Goal: Find specific page/section

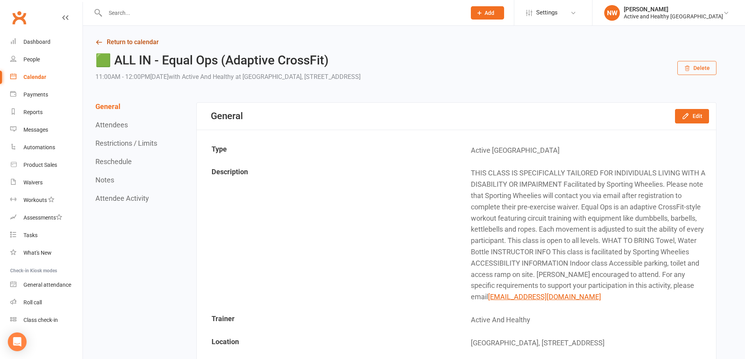
click at [128, 40] on link "Return to calendar" at bounding box center [405, 42] width 621 height 11
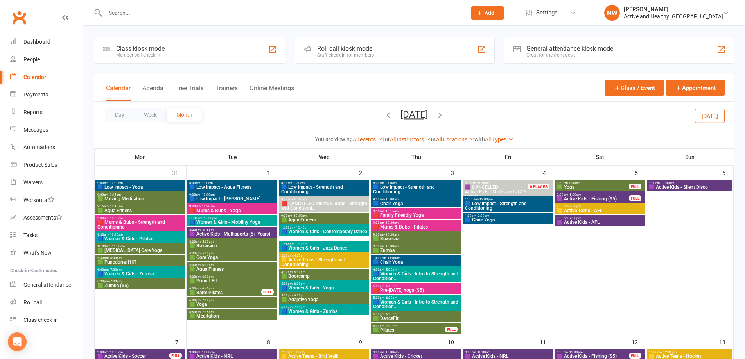
click at [412, 116] on button "[DATE]" at bounding box center [413, 114] width 27 height 11
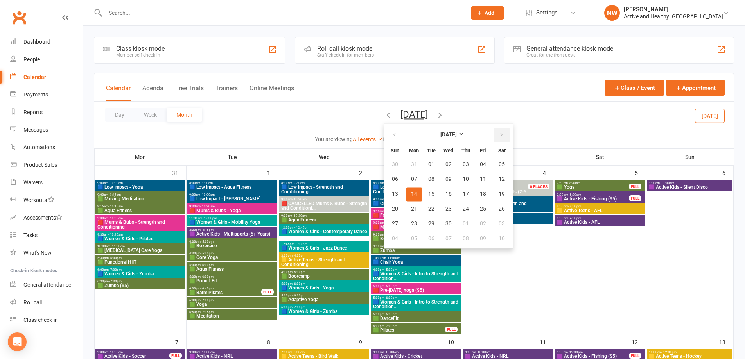
click at [493, 134] on button "button" at bounding box center [501, 135] width 17 height 14
click at [493, 138] on button "button" at bounding box center [501, 135] width 17 height 14
click at [412, 194] on button "11" at bounding box center [414, 194] width 16 height 14
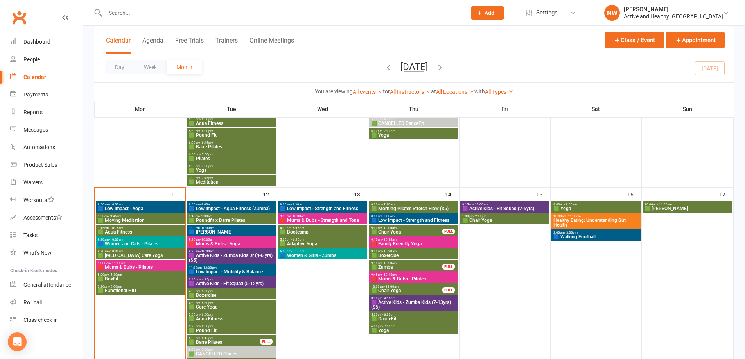
scroll to position [391, 0]
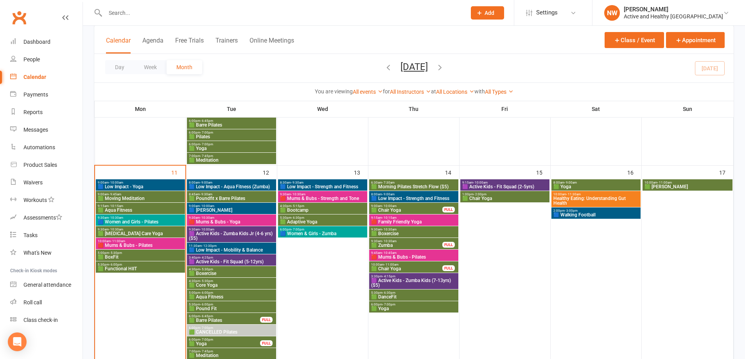
click at [586, 192] on div "10:00am - 11:30am Healthy Eating: Understanding Gut Health" at bounding box center [595, 199] width 89 height 16
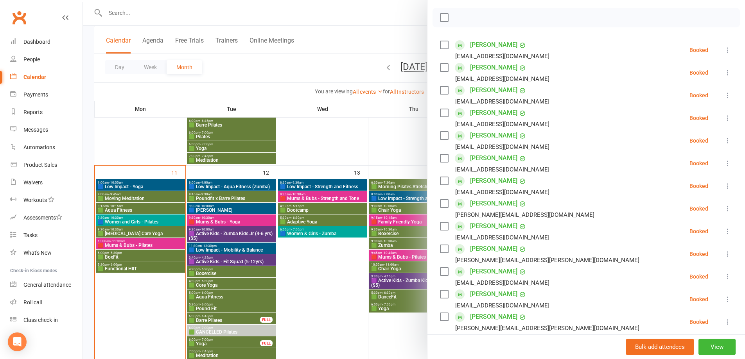
scroll to position [117, 0]
click at [378, 27] on div at bounding box center [414, 179] width 662 height 359
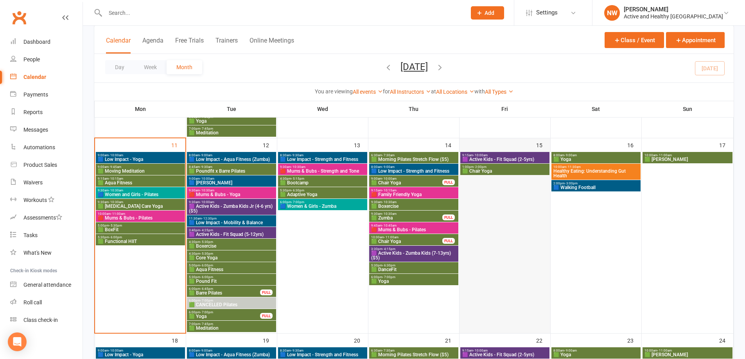
scroll to position [430, 0]
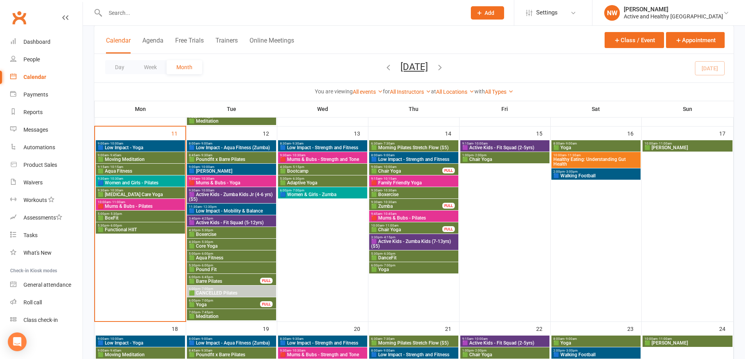
click at [127, 203] on span "10:00am - 11:00am" at bounding box center [140, 202] width 86 height 4
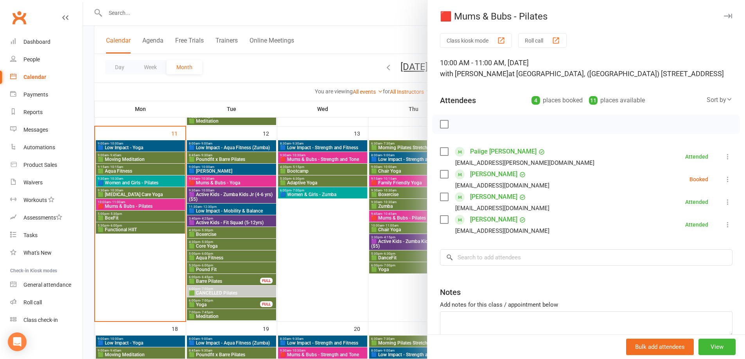
click at [129, 218] on div at bounding box center [414, 179] width 662 height 359
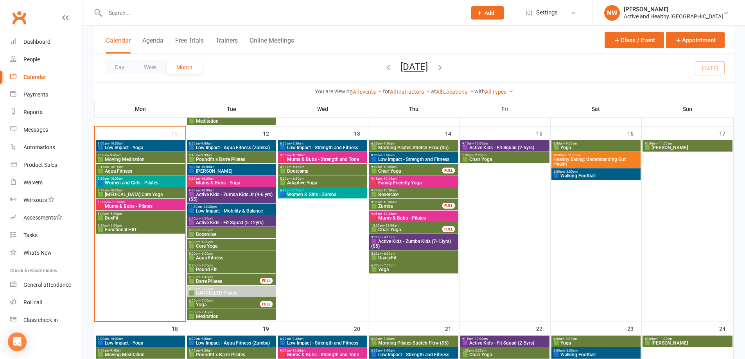
click at [140, 221] on div "5:00pm - 5:30pm 🟩 BoxFit" at bounding box center [140, 216] width 89 height 11
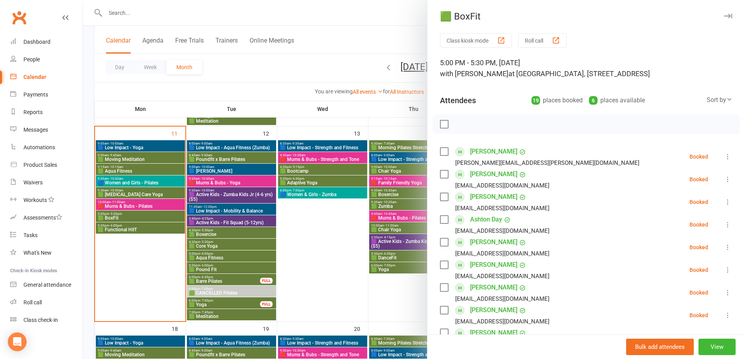
click at [135, 231] on div at bounding box center [414, 179] width 662 height 359
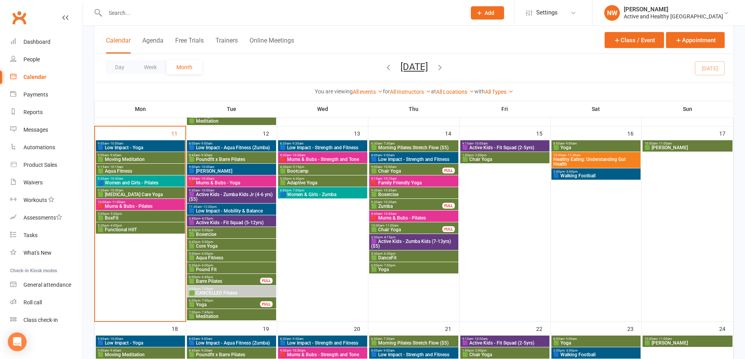
click at [132, 231] on span "🟩 Functional HIIT" at bounding box center [140, 229] width 86 height 5
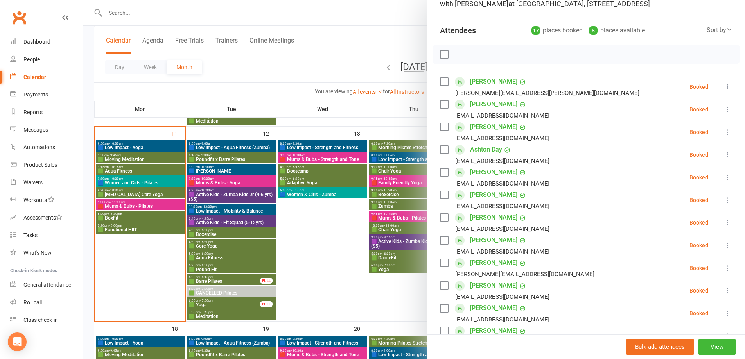
scroll to position [39, 0]
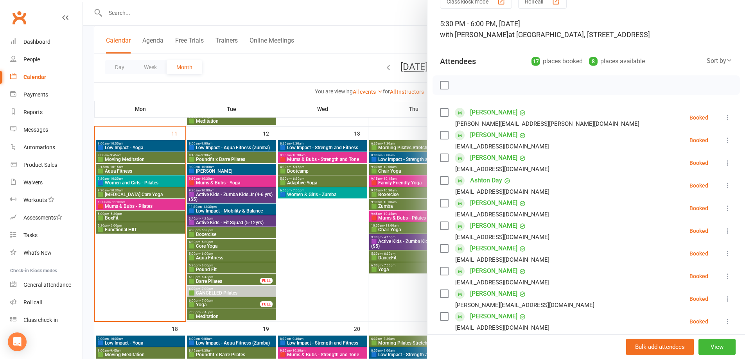
click at [252, 277] on div at bounding box center [414, 179] width 662 height 359
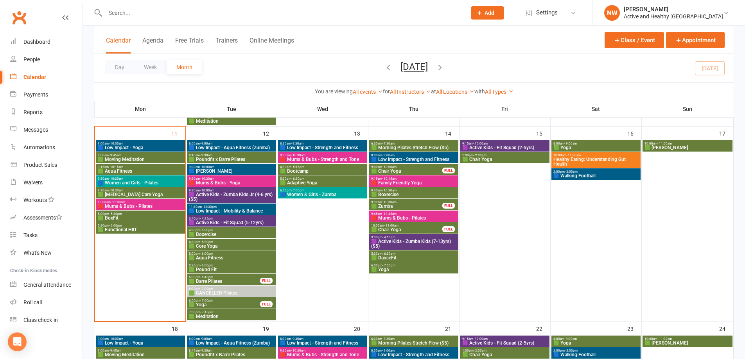
click at [239, 280] on span "🟩 Barre Pilates" at bounding box center [224, 281] width 72 height 5
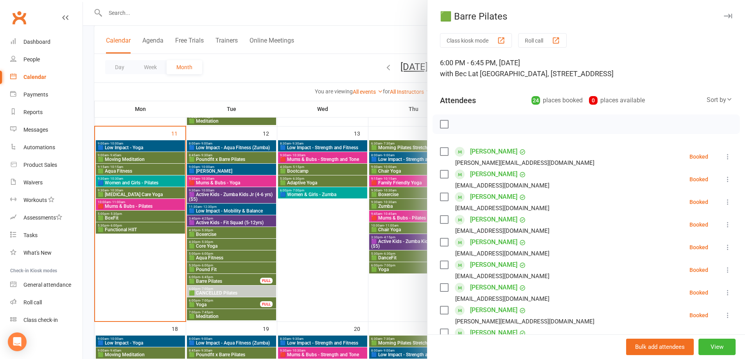
click at [231, 304] on div at bounding box center [414, 179] width 662 height 359
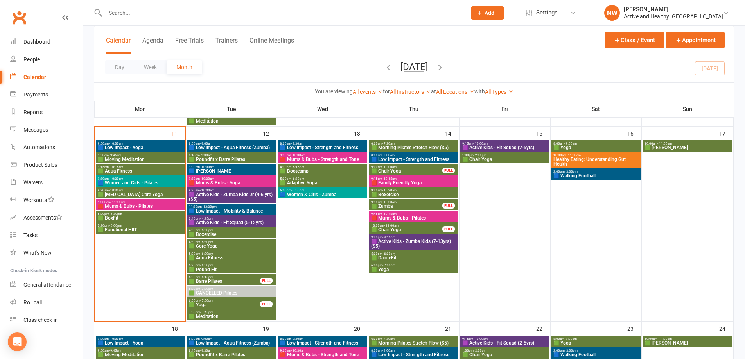
click at [229, 304] on span "🟩 Yoga" at bounding box center [224, 304] width 72 height 5
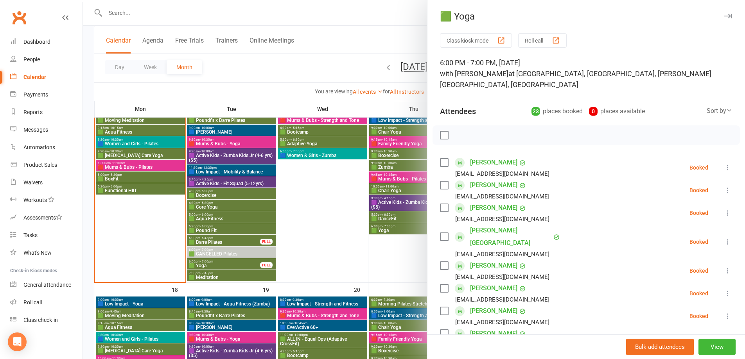
scroll to position [430, 0]
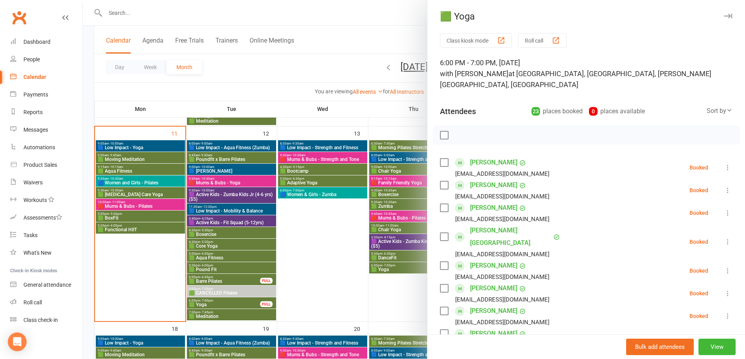
click at [306, 263] on div at bounding box center [414, 179] width 662 height 359
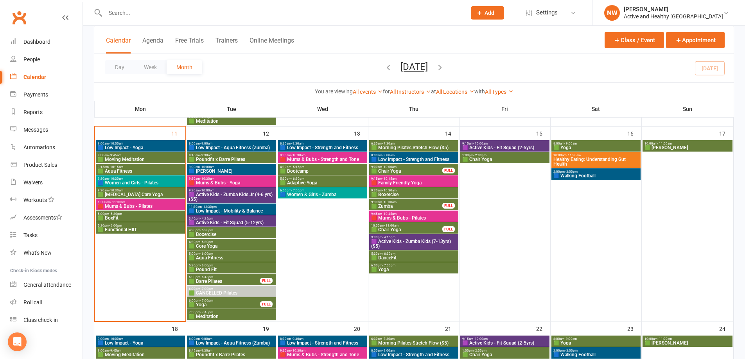
click at [225, 155] on span "8:45am - 9:30am" at bounding box center [231, 156] width 86 height 4
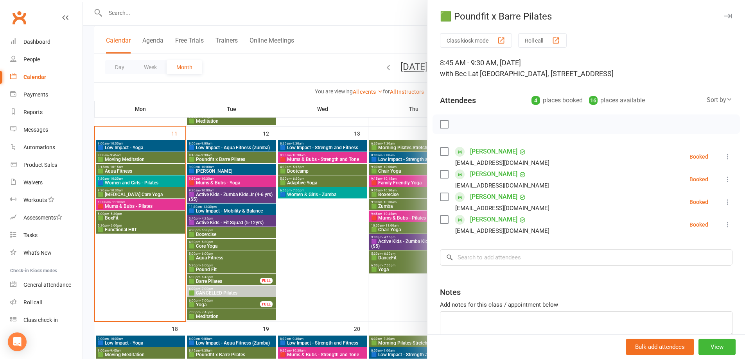
click at [137, 180] on div at bounding box center [414, 179] width 662 height 359
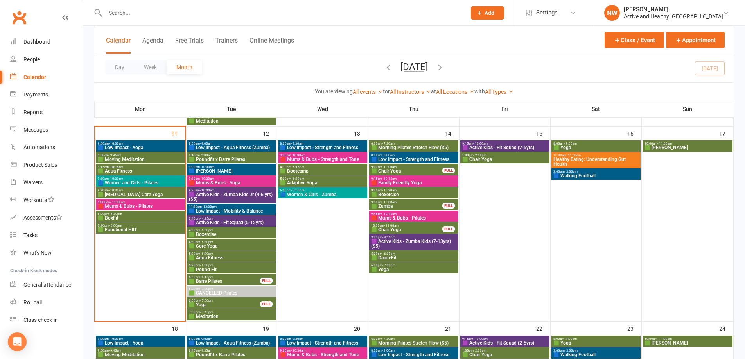
click at [126, 179] on span "9:30am - 10:30am" at bounding box center [140, 179] width 86 height 4
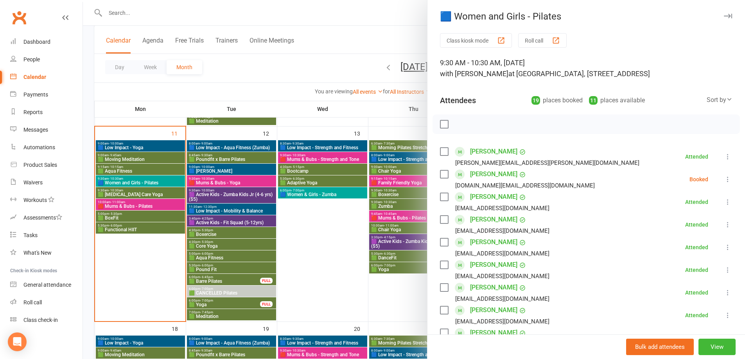
click at [136, 157] on div at bounding box center [414, 179] width 662 height 359
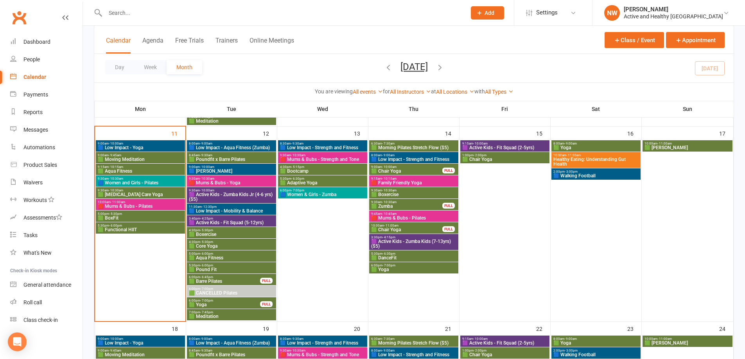
click at [136, 157] on span "🟩 Moving Meditation" at bounding box center [140, 159] width 86 height 5
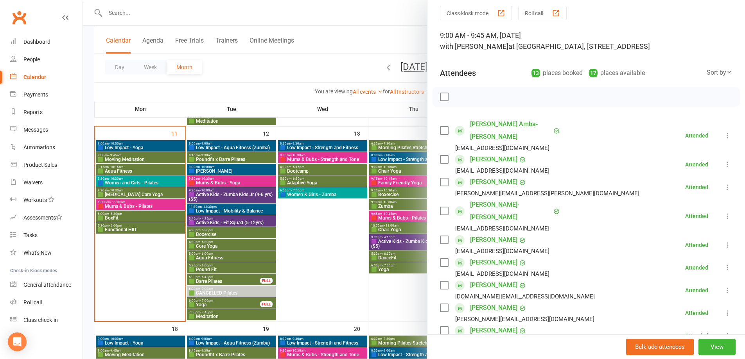
scroll to position [0, 0]
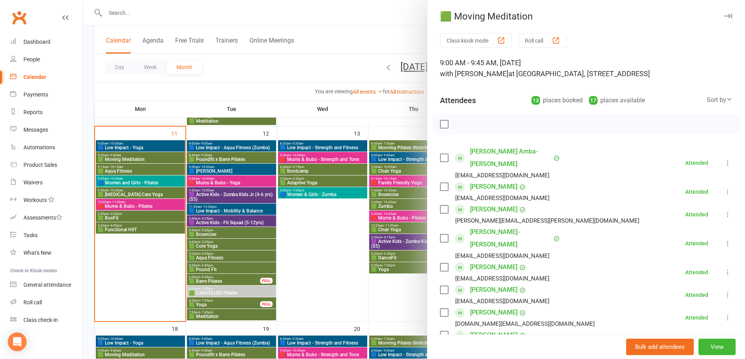
click at [124, 182] on div at bounding box center [414, 179] width 662 height 359
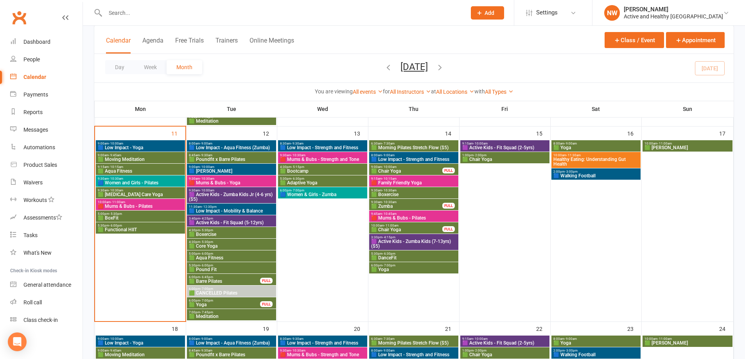
click at [127, 218] on span "🟩 BoxFit" at bounding box center [140, 218] width 86 height 5
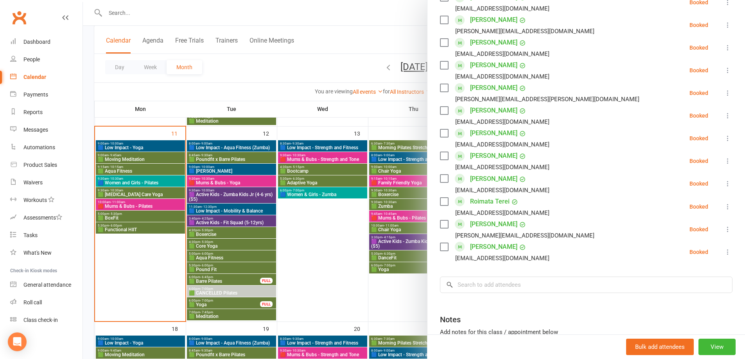
scroll to position [313, 0]
click at [216, 194] on div at bounding box center [414, 179] width 662 height 359
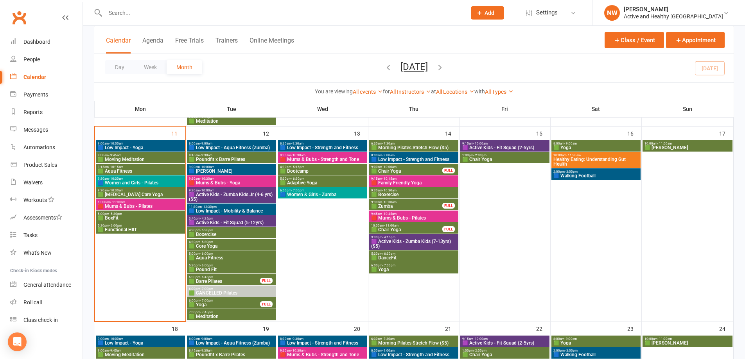
click at [220, 195] on span "🟪 Active Kids - Zumba Kids Jr (4-6 yrs) ($5)" at bounding box center [231, 196] width 86 height 9
